Goal: Register for event/course

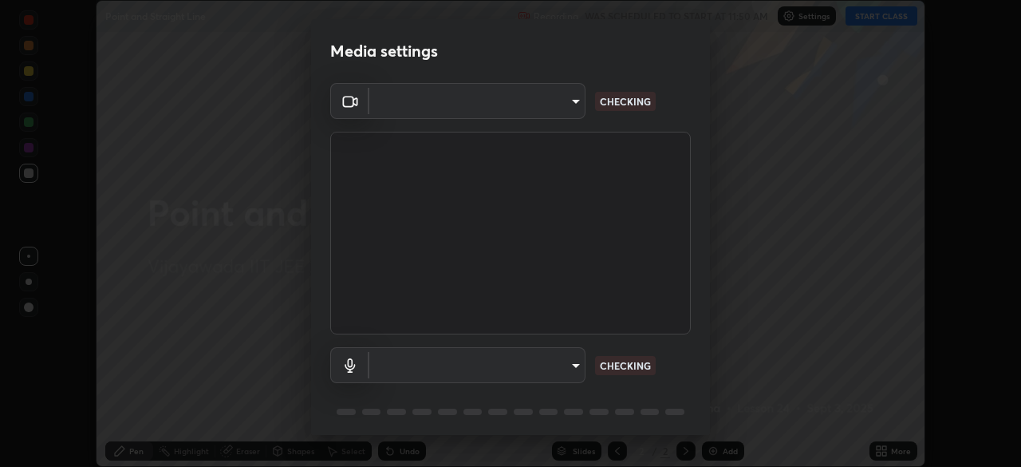
scroll to position [467, 1021]
type input "f2f4c46b7381f2a8385fc49892cc2bbd6249a11405e55214713ac641d9d903e6"
type input "default"
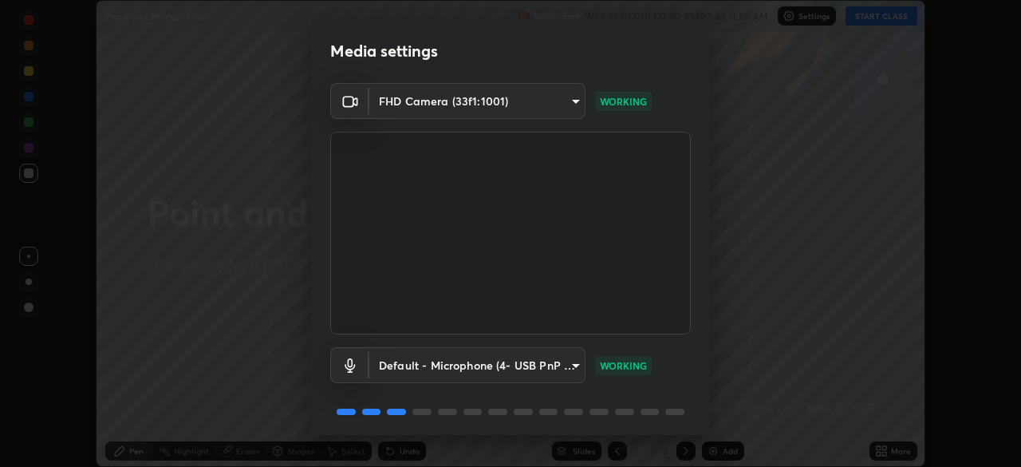
scroll to position [57, 0]
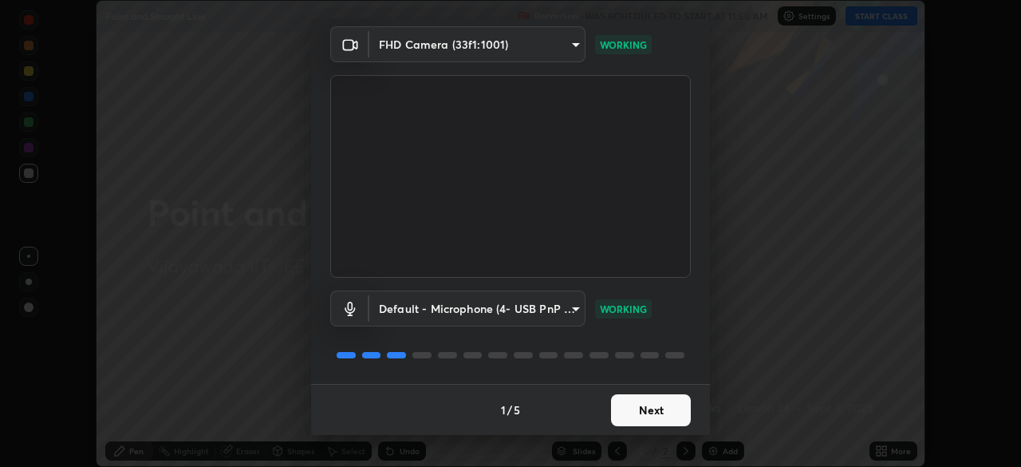
click at [660, 412] on button "Next" at bounding box center [651, 410] width 80 height 32
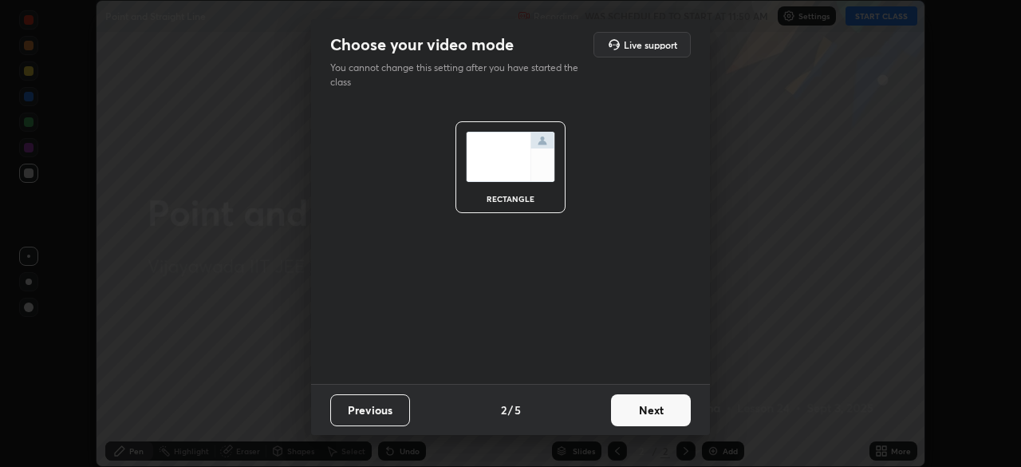
scroll to position [0, 0]
click at [652, 416] on button "Next" at bounding box center [651, 410] width 80 height 32
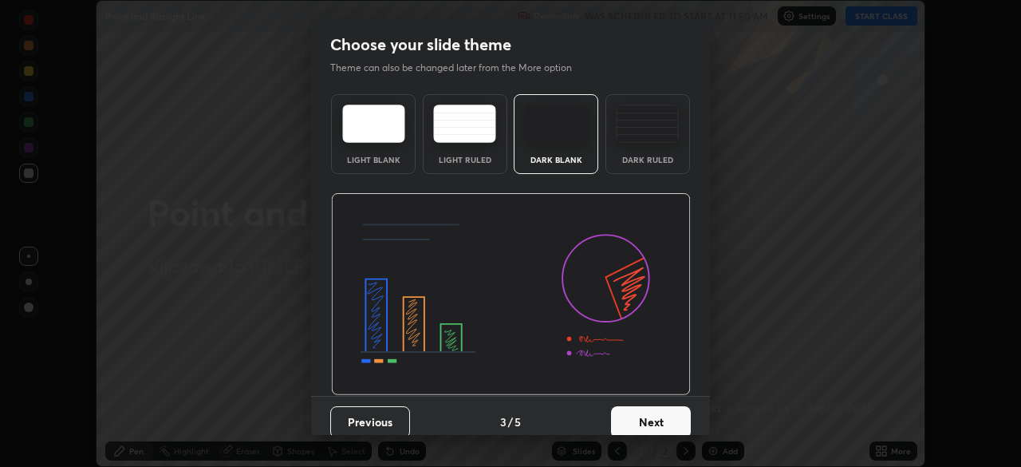
click at [654, 419] on button "Next" at bounding box center [651, 422] width 80 height 32
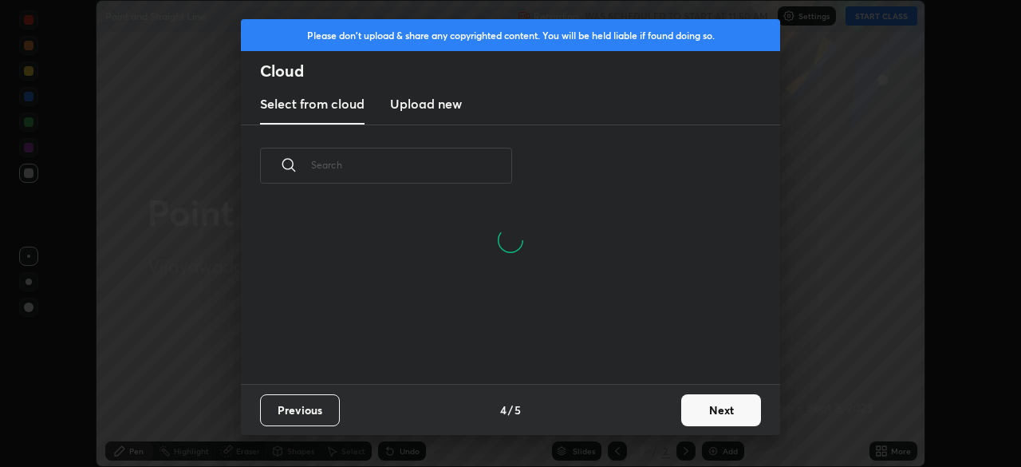
click at [695, 408] on button "Next" at bounding box center [721, 410] width 80 height 32
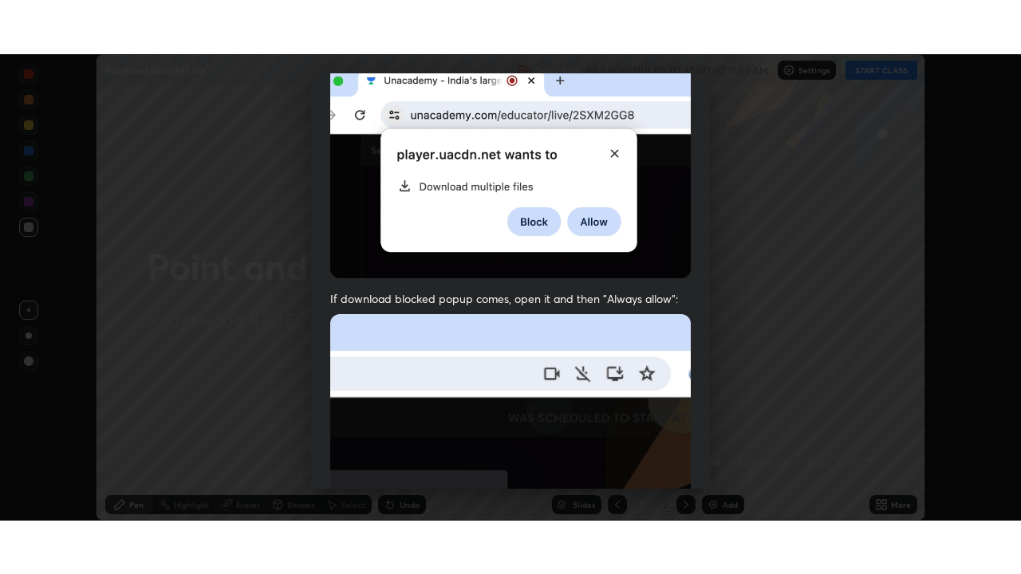
scroll to position [382, 0]
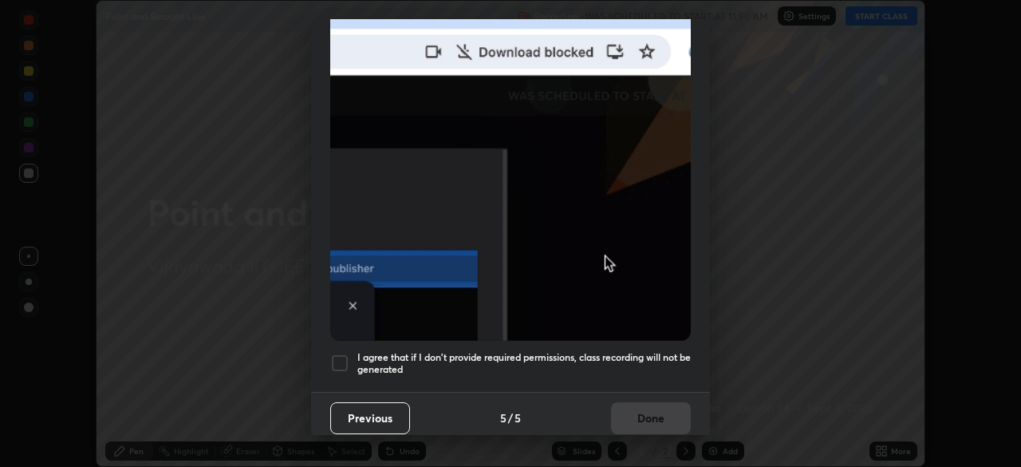
click at [634, 351] on h5 "I agree that if I don't provide required permissions, class recording will not …" at bounding box center [523, 363] width 333 height 25
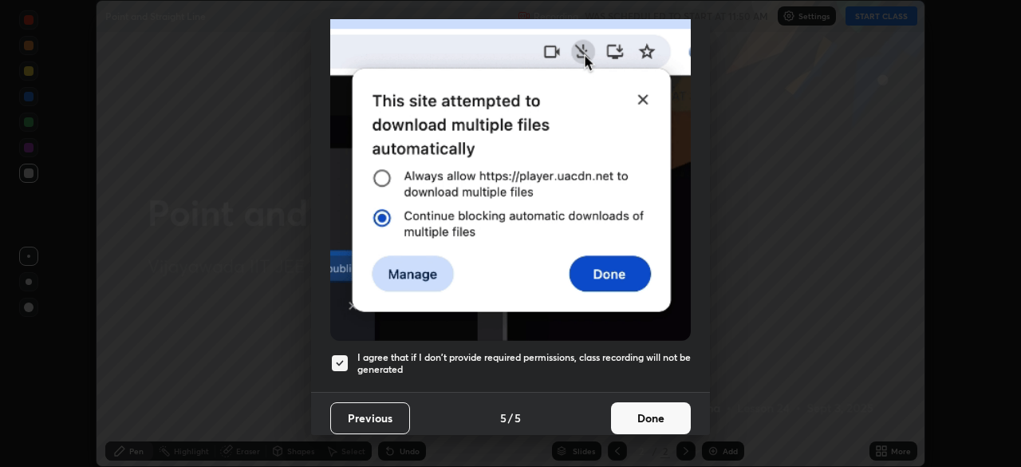
click at [648, 411] on button "Done" at bounding box center [651, 418] width 80 height 32
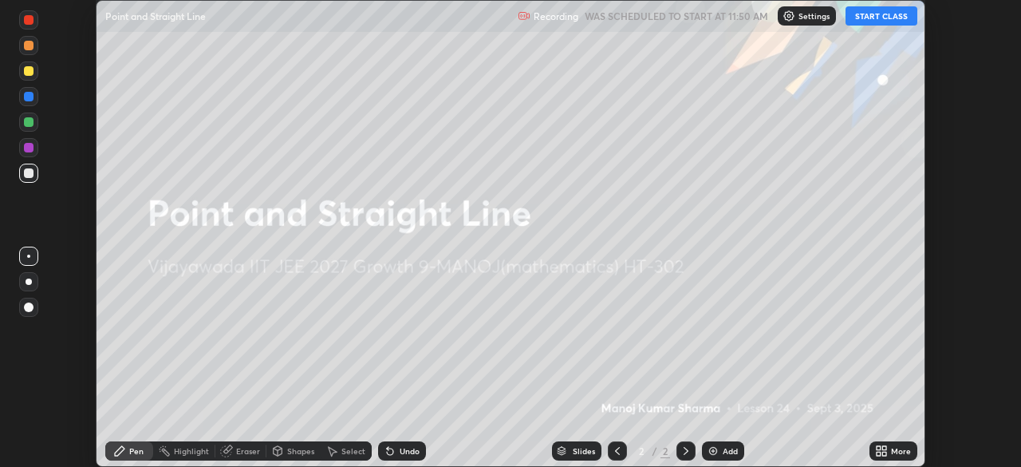
click at [878, 16] on button "START CLASS" at bounding box center [882, 15] width 72 height 19
click at [888, 449] on div "More" at bounding box center [893, 450] width 48 height 19
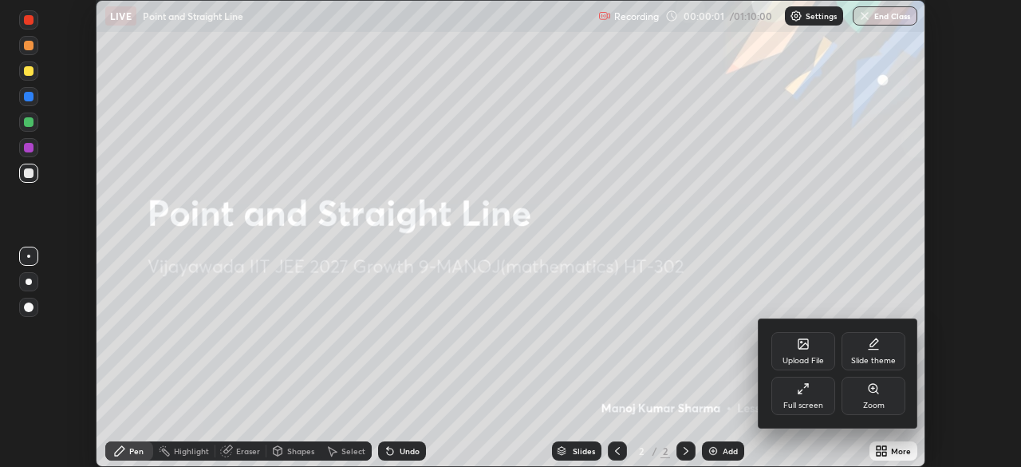
click at [806, 405] on div "Full screen" at bounding box center [803, 405] width 40 height 8
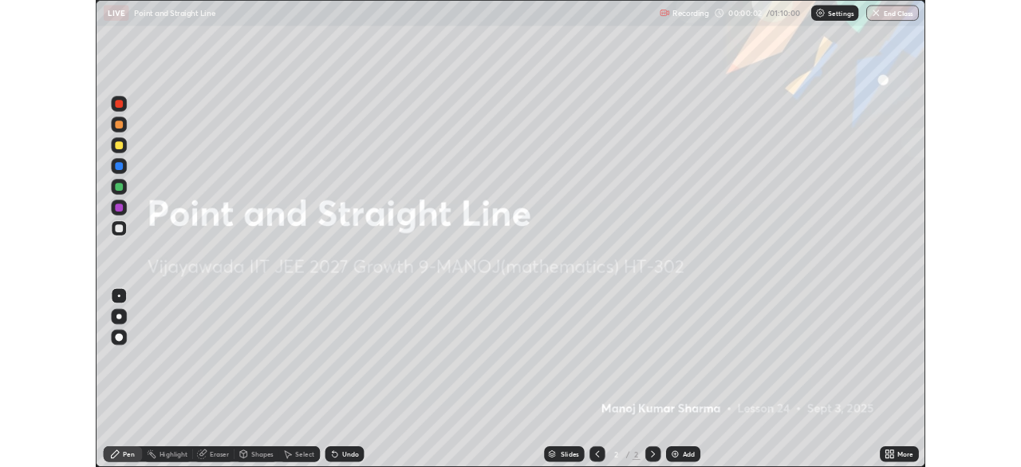
scroll to position [574, 1021]
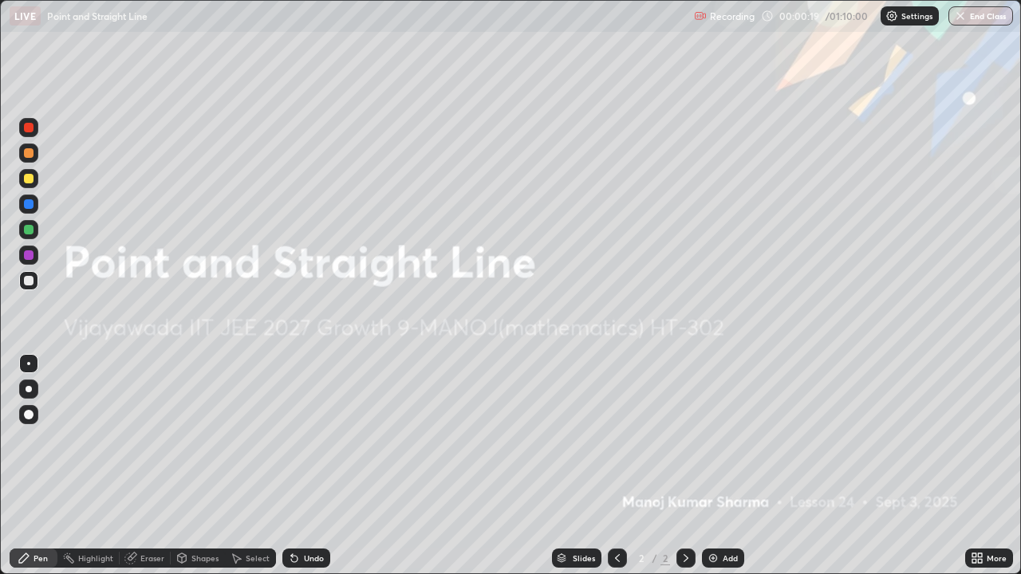
click at [26, 391] on div at bounding box center [29, 389] width 6 height 6
click at [716, 466] on img at bounding box center [713, 558] width 13 height 13
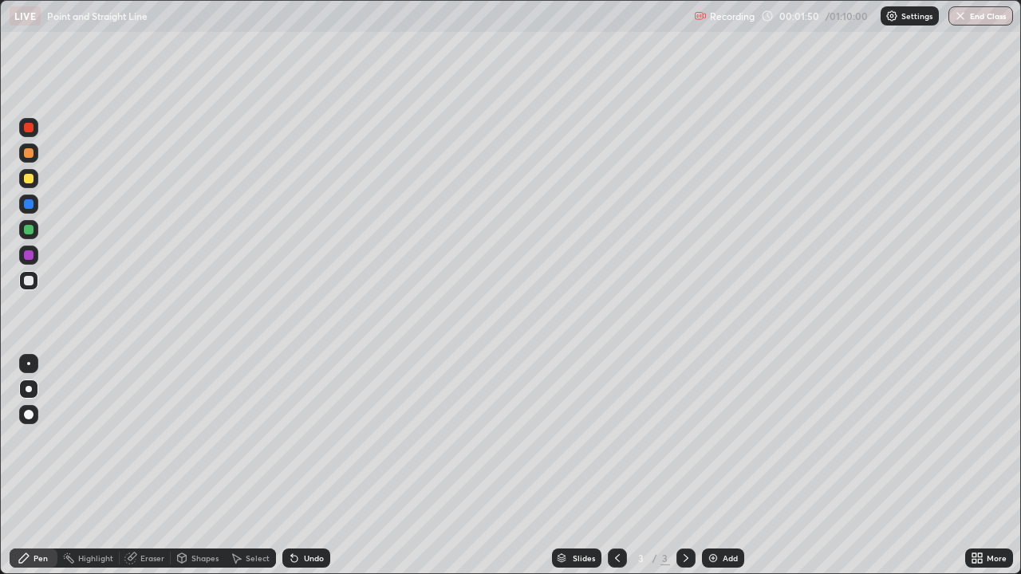
click at [31, 183] on div at bounding box center [28, 178] width 19 height 19
click at [30, 230] on div at bounding box center [29, 230] width 10 height 10
click at [32, 206] on div at bounding box center [29, 204] width 10 height 10
click at [30, 130] on div at bounding box center [29, 128] width 10 height 10
click at [30, 230] on div at bounding box center [29, 230] width 10 height 10
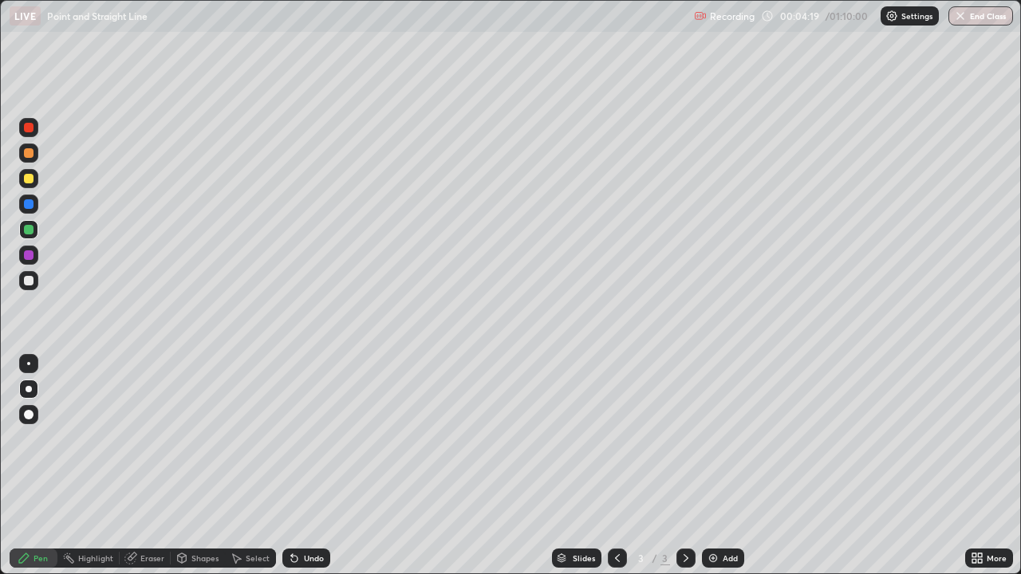
click at [318, 466] on div "Undo" at bounding box center [314, 558] width 20 height 8
click at [28, 129] on div at bounding box center [29, 128] width 10 height 10
click at [28, 179] on div at bounding box center [29, 179] width 10 height 10
click at [28, 153] on div at bounding box center [29, 153] width 10 height 10
click at [30, 124] on div at bounding box center [29, 128] width 10 height 10
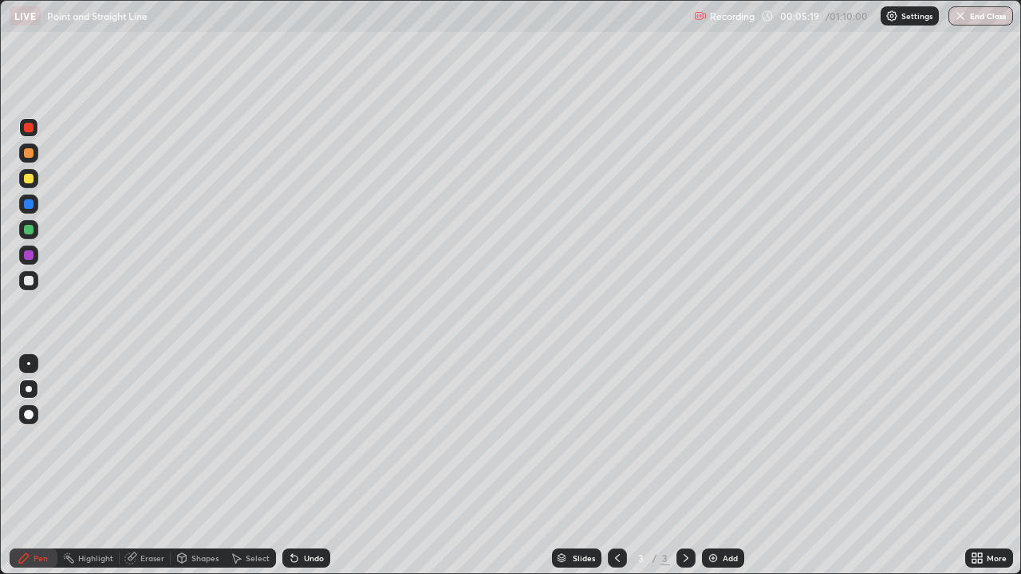
click at [26, 282] on div at bounding box center [29, 281] width 10 height 10
click at [26, 206] on div at bounding box center [29, 204] width 10 height 10
click at [151, 466] on div "Eraser" at bounding box center [152, 558] width 24 height 8
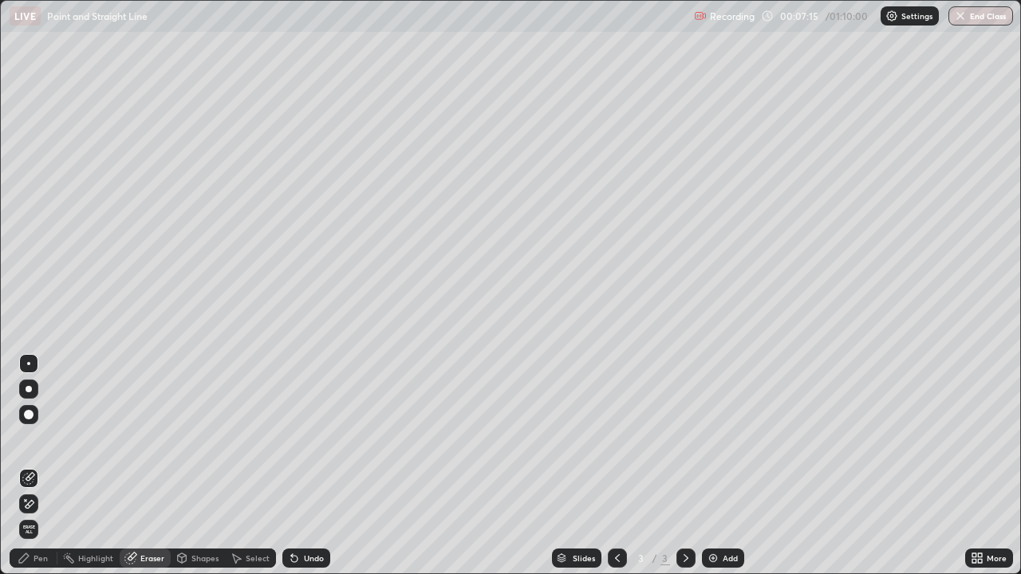
click at [46, 466] on div "Pen" at bounding box center [41, 558] width 14 height 8
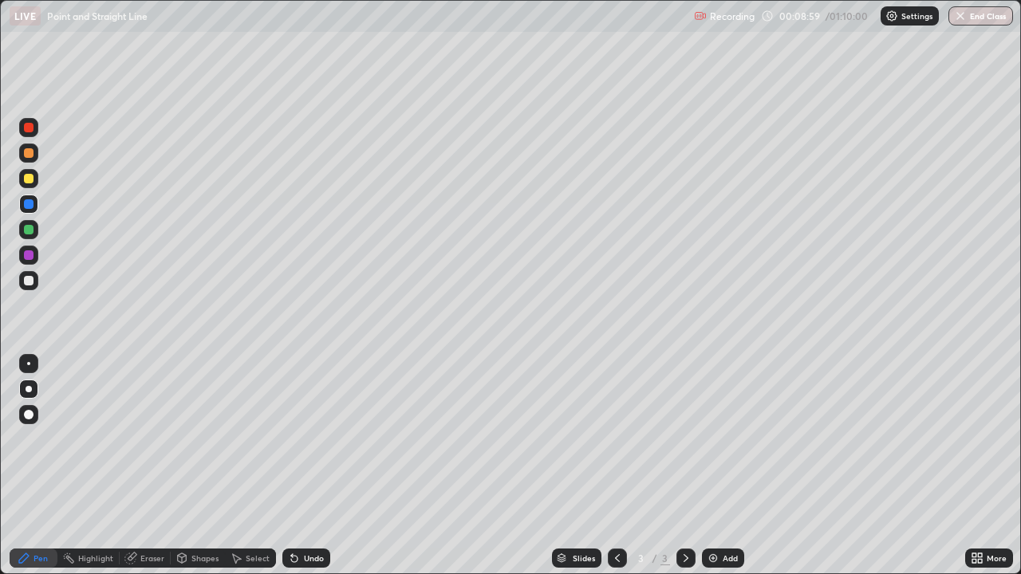
click at [30, 257] on div at bounding box center [29, 255] width 10 height 10
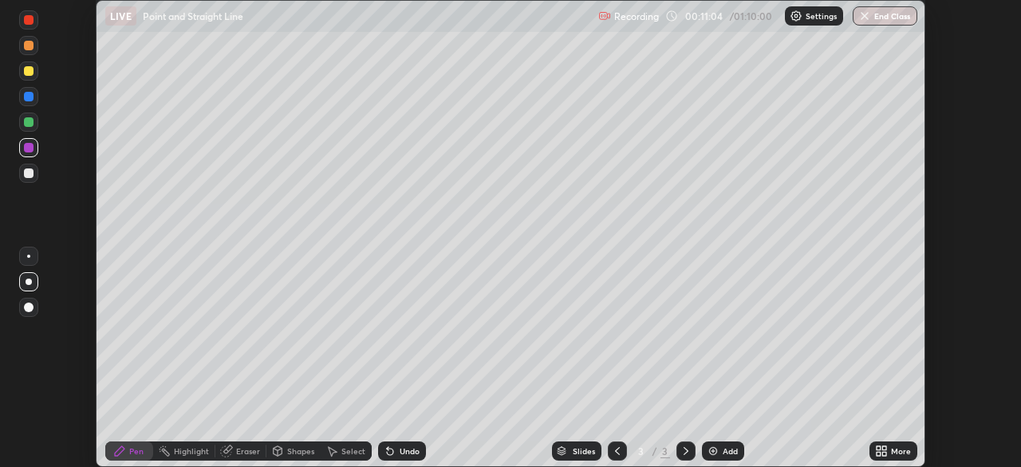
scroll to position [79298, 78743]
